Goal: Task Accomplishment & Management: Use online tool/utility

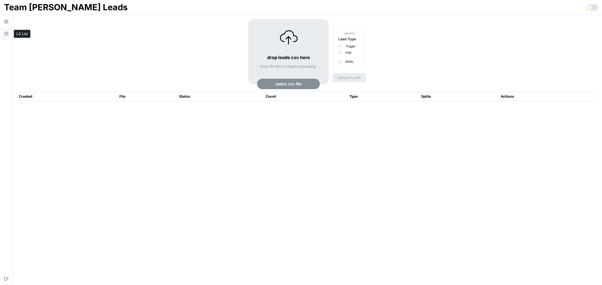
click at [5, 35] on icon "button" at bounding box center [6, 33] width 5 height 5
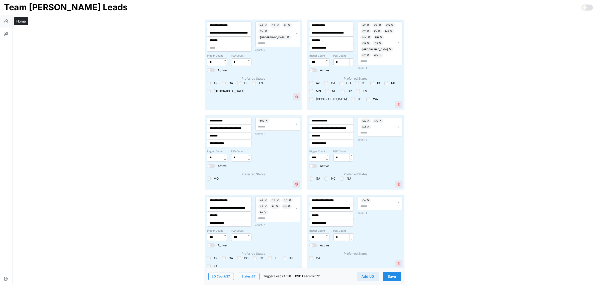
click at [6, 20] on icon "button" at bounding box center [6, 21] width 5 height 5
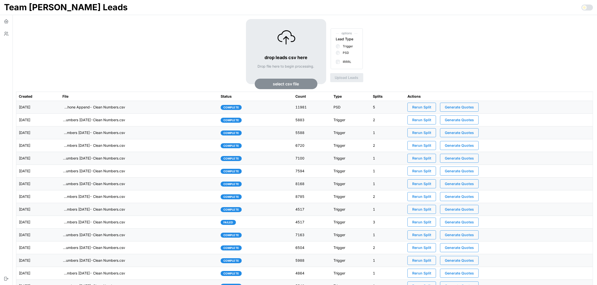
click at [300, 88] on span "select csv file" at bounding box center [286, 84] width 51 height 10
click at [172, 109] on td "imports/mike/1755554868013-VA IRRRL Leads Master List 8-18-25- Cell Phone Appen…" at bounding box center [139, 107] width 158 height 13
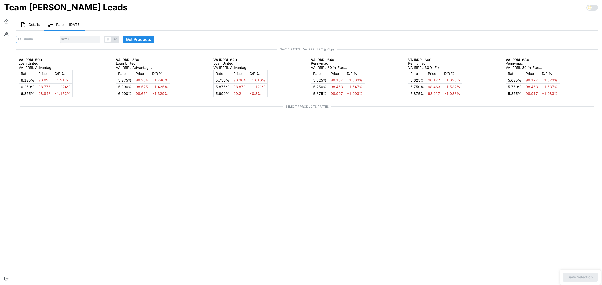
click at [48, 36] on input at bounding box center [36, 40] width 40 height 8
paste input "**********"
type input "**********"
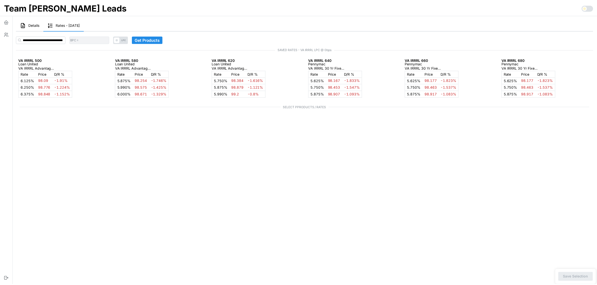
scroll to position [0, 0]
click at [152, 38] on span "Get Products" at bounding box center [148, 39] width 25 height 7
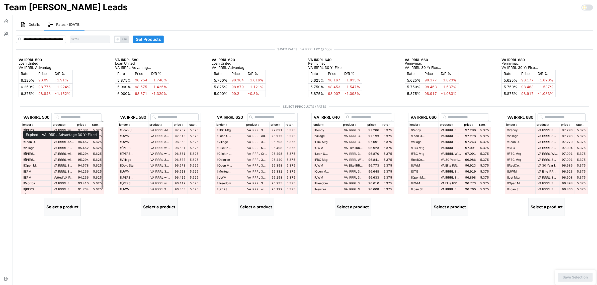
click at [63, 142] on p "VA IRRRL Advantage 30 Yr Fixed" at bounding box center [64, 142] width 20 height 4
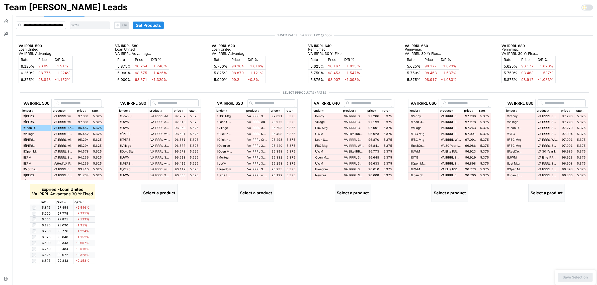
scroll to position [21, 0]
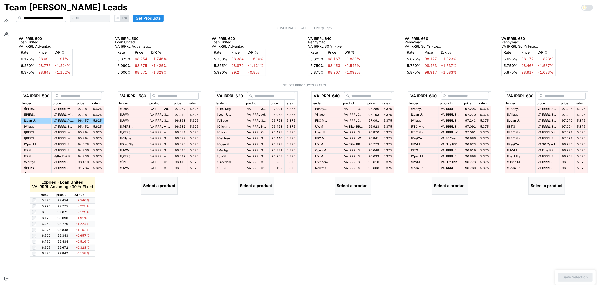
click at [47, 195] on icon "button" at bounding box center [48, 195] width 3 height 3
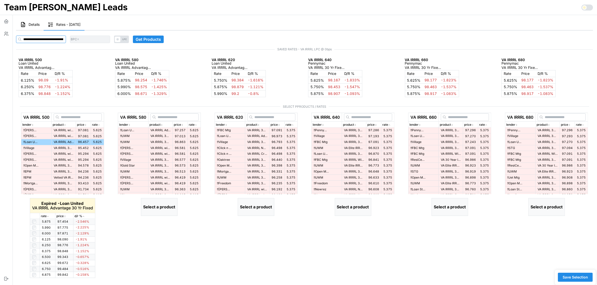
click at [39, 41] on input at bounding box center [41, 40] width 50 height 8
click at [81, 53] on div "BPC * LPC Get Products SAVED RATES - VA IRRRL LPC @ 0bps VA IRRRL 500 Loan Unit…" at bounding box center [304, 165] width 581 height 272
click at [120, 39] on span at bounding box center [118, 40] width 6 height 6
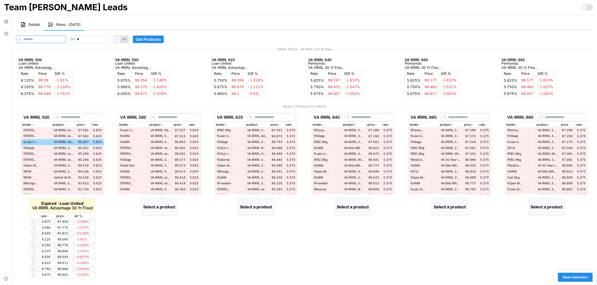
click at [44, 37] on input at bounding box center [41, 40] width 50 height 8
paste input "**********"
type input "**********"
click at [105, 40] on input "*" at bounding box center [90, 40] width 40 height 8
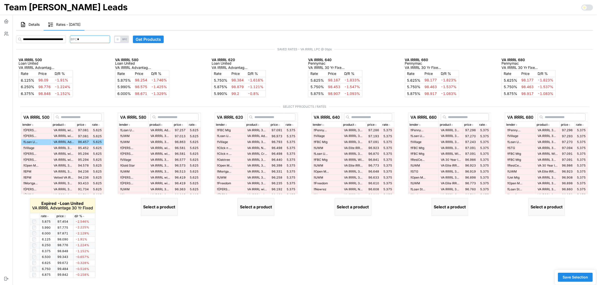
scroll to position [0, 0]
click at [105, 40] on input "*" at bounding box center [90, 40] width 40 height 8
type input "***"
click at [102, 52] on div "BPC *** BPC Get Products SAVED RATES - VA IRRRL LPC @ 0bps VA IRRRL 500 Loan Un…" at bounding box center [304, 165] width 581 height 272
click at [161, 40] on span "Get Products" at bounding box center [148, 39] width 25 height 7
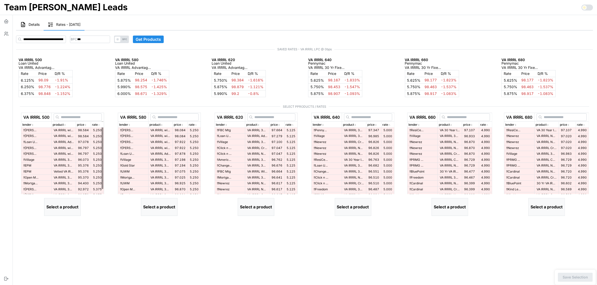
click at [100, 125] on icon "button" at bounding box center [99, 125] width 3 height 3
click at [100, 125] on icon "button" at bounding box center [98, 125] width 1 height 1
click at [66, 142] on p "VA IRRRL Advantage 30 Yr Fixed" at bounding box center [64, 142] width 20 height 4
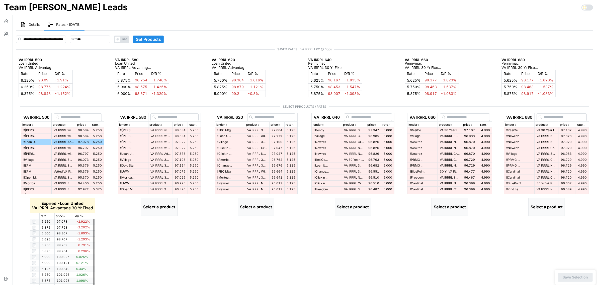
click at [47, 216] on icon "button" at bounding box center [47, 216] width 3 height 3
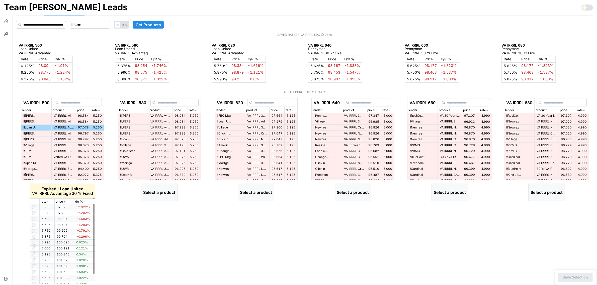
scroll to position [21, 0]
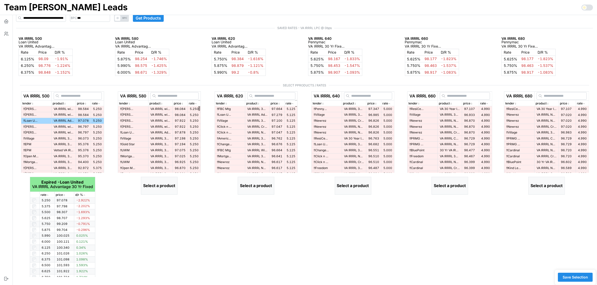
click at [199, 102] on div "rate" at bounding box center [194, 103] width 11 height 5
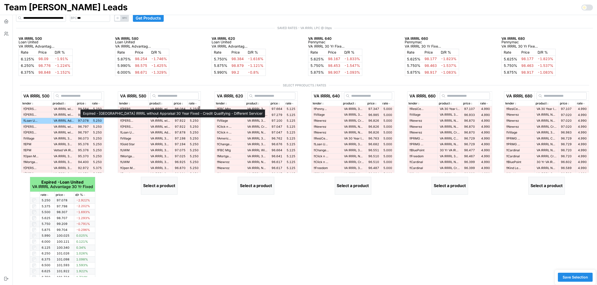
click at [160, 120] on p "VA IRRRL without Appraisal 30 Year Fixed - Credit Qualifying - Different Servic…" at bounding box center [160, 121] width 20 height 4
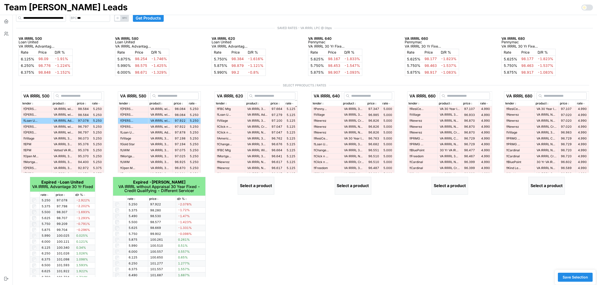
click at [294, 104] on icon "button" at bounding box center [292, 103] width 3 height 3
click at [255, 115] on p "VA IRRRL Advantage 30 Yr Fixed" at bounding box center [257, 115] width 20 height 4
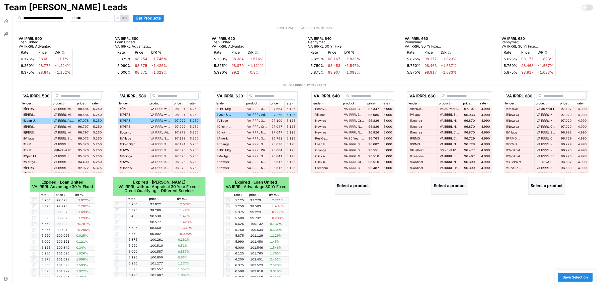
click at [391, 103] on icon "button" at bounding box center [389, 103] width 3 height 3
click at [355, 108] on p "VA IRRRL 30 Yr Fixed > $300k" at bounding box center [354, 109] width 20 height 4
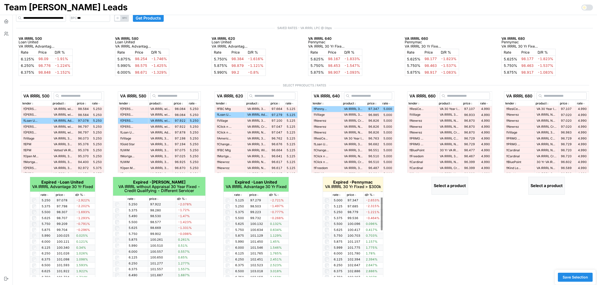
click at [340, 195] on icon "button" at bounding box center [340, 195] width 3 height 3
click at [490, 103] on div "rate" at bounding box center [485, 103] width 11 height 5
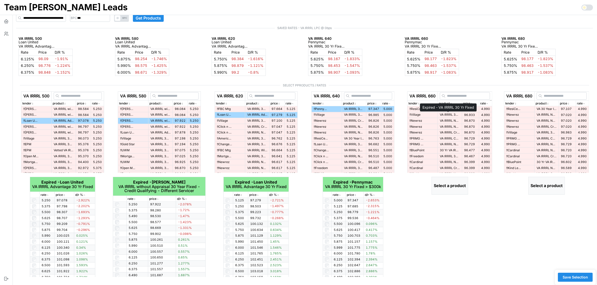
click at [440, 115] on p "VA IRRRL 30 Yr Fixed" at bounding box center [450, 115] width 20 height 4
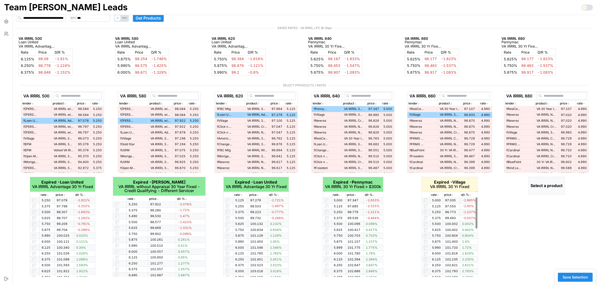
click at [437, 194] on icon "button" at bounding box center [438, 195] width 3 height 3
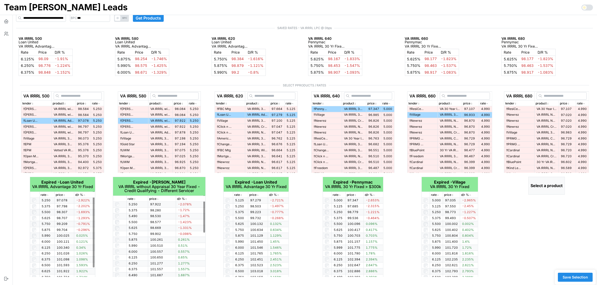
click at [107, 227] on div "VA IRRRL 500 lender product price rate !! Sun West VA IRRRL without Appraisal 3…" at bounding box center [62, 185] width 93 height 186
click at [583, 102] on p "rate" at bounding box center [580, 103] width 6 height 5
click at [538, 109] on p "VA 30 Year IRRRL Fixed" at bounding box center [547, 109] width 20 height 4
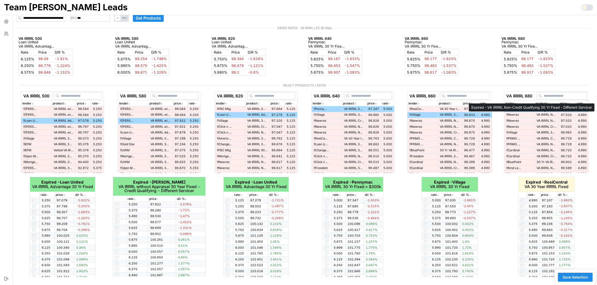
click at [543, 115] on p "VA IRRRL Non-Credit Qualifying 30 Yr Fixed - Different Servicer" at bounding box center [547, 115] width 20 height 4
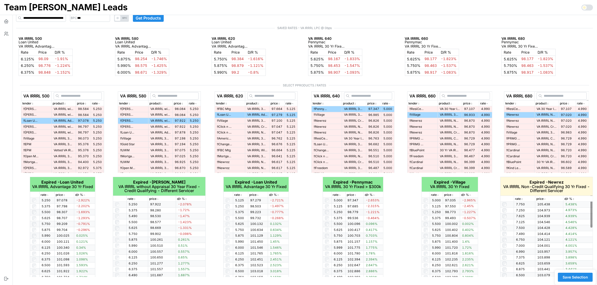
click at [522, 198] on icon "button" at bounding box center [522, 199] width 3 height 3
click at [540, 111] on p "VA 30 Year IRRRL Fixed" at bounding box center [547, 109] width 20 height 4
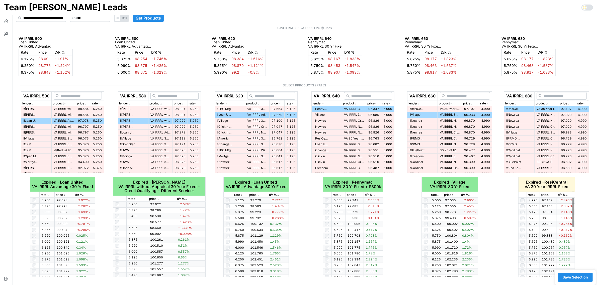
click at [521, 133] on td "!! Village" at bounding box center [519, 133] width 30 height 6
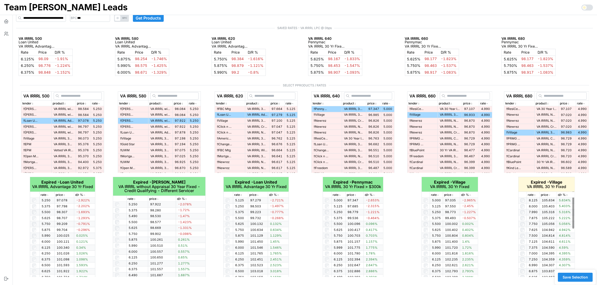
click at [534, 195] on icon "button" at bounding box center [535, 195] width 3 height 3
click at [579, 280] on span "Save Selection" at bounding box center [575, 277] width 25 height 9
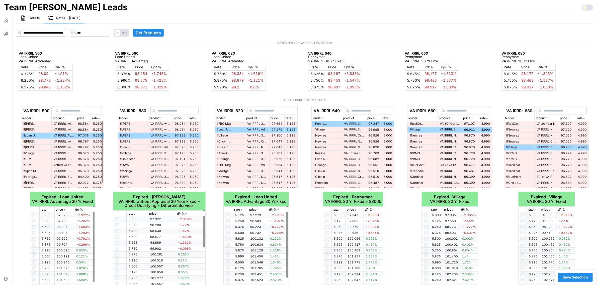
scroll to position [0, 0]
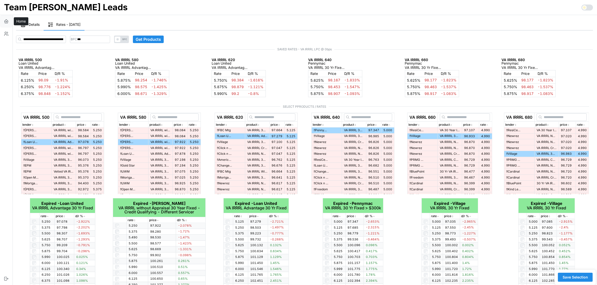
click at [8, 21] on icon "button" at bounding box center [7, 21] width 4 height 2
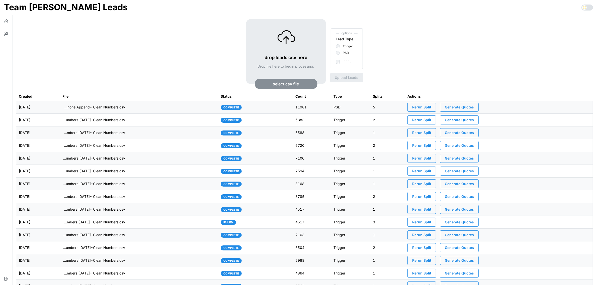
click at [479, 109] on button "Generate Quotes" at bounding box center [459, 107] width 39 height 9
click at [60, 108] on td "2025-08-18" at bounding box center [38, 107] width 44 height 13
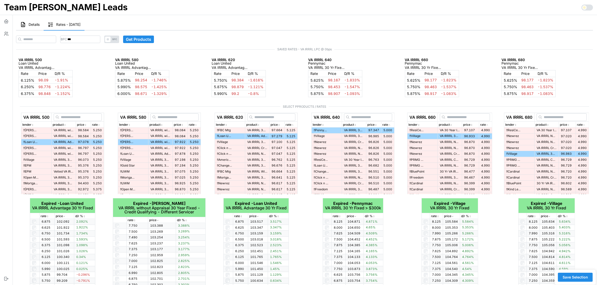
click at [30, 26] on span "Details" at bounding box center [34, 25] width 11 height 4
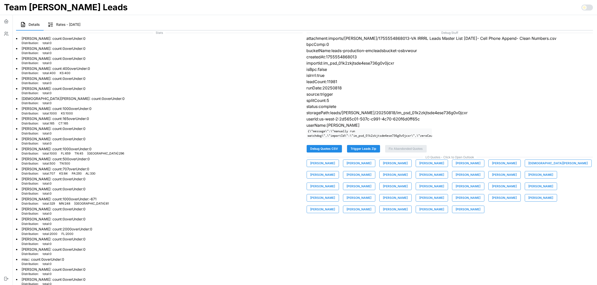
click at [343, 179] on button "David Guzman" at bounding box center [359, 175] width 32 height 8
click at [121, 130] on li "Dillon Snow : count: 0 overUnder: 0 Distribution: total : 0" at bounding box center [159, 131] width 287 height 10
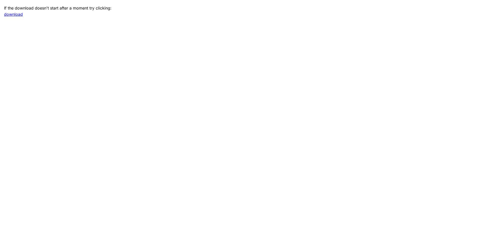
click at [17, 15] on link "download" at bounding box center [13, 14] width 19 height 5
